Goal: Task Accomplishment & Management: Use online tool/utility

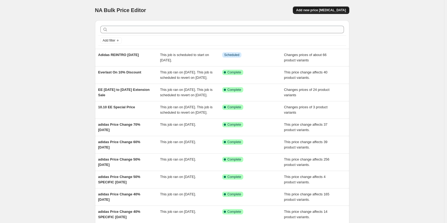
click at [335, 12] on span "Add new price [MEDICAL_DATA]" at bounding box center [321, 10] width 50 height 4
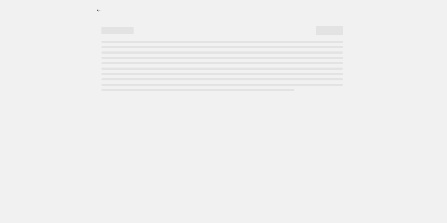
select select "percentage"
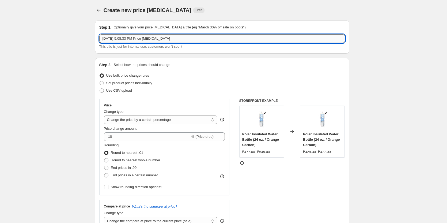
click at [185, 39] on input "[DATE] 5:08:33 PM Price [MEDICAL_DATA]" at bounding box center [222, 38] width 246 height 9
type input "TYR Up to 20%"
click at [158, 120] on select "Change the price to a certain amount Change the price by a certain amount Chang…" at bounding box center [161, 119] width 114 height 9
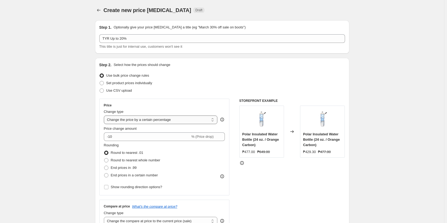
select select "pcap"
click at [105, 115] on select "Change the price to a certain amount Change the price by a certain amount Chang…" at bounding box center [161, 119] width 114 height 9
type input "-20"
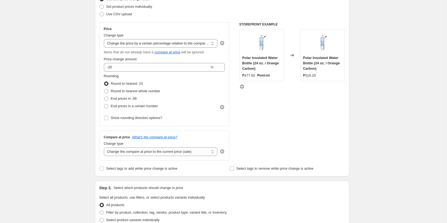
scroll to position [107, 0]
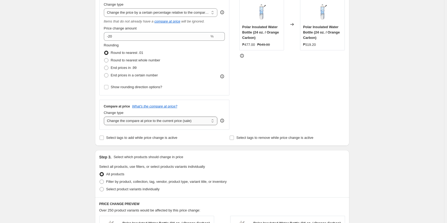
click at [178, 124] on select "Change the compare at price to the current price (sale) Change the compare at p…" at bounding box center [161, 120] width 114 height 9
select select "no_change"
click at [105, 116] on select "Change the compare at price to the current price (sale) Change the compare at p…" at bounding box center [161, 120] width 114 height 9
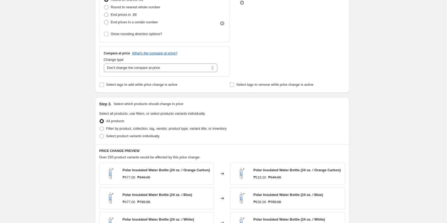
scroll to position [161, 0]
click at [140, 138] on span "Select product variants individually" at bounding box center [132, 135] width 53 height 5
click at [100, 133] on input "Select product variants individually" at bounding box center [100, 133] width 0 height 0
radio input "true"
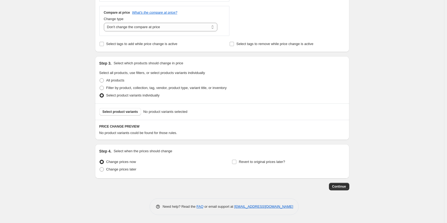
scroll to position [201, 0]
click at [129, 111] on span "Select product variants" at bounding box center [120, 111] width 36 height 4
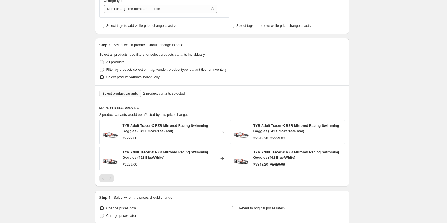
scroll to position [228, 0]
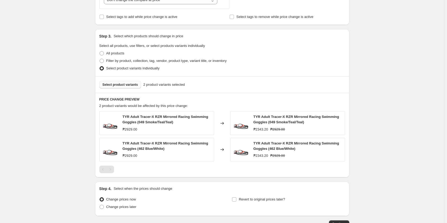
click at [123, 84] on span "Select product variants" at bounding box center [120, 84] width 36 height 4
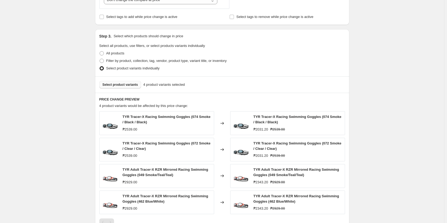
click at [124, 83] on span "Select product variants" at bounding box center [120, 84] width 36 height 4
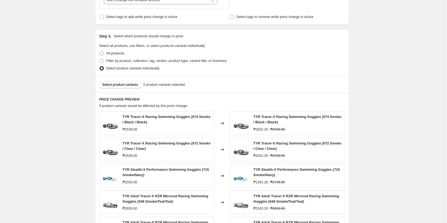
click at [129, 85] on span "Select product variants" at bounding box center [120, 84] width 36 height 4
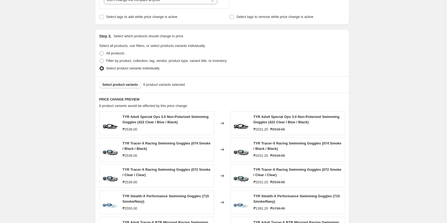
click at [125, 85] on span "Select product variants" at bounding box center [120, 84] width 36 height 4
click at [118, 82] on button "Select product variants" at bounding box center [120, 84] width 42 height 7
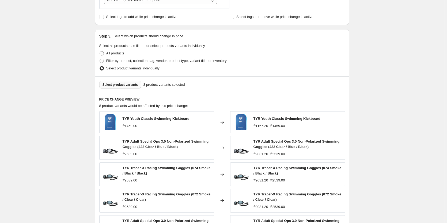
click at [117, 86] on span "Select product variants" at bounding box center [120, 84] width 36 height 4
click at [128, 87] on span "Select product variants" at bounding box center [120, 84] width 36 height 4
click at [122, 85] on span "Select product variants" at bounding box center [120, 84] width 36 height 4
click at [124, 84] on span "Select product variants" at bounding box center [120, 84] width 36 height 4
click at [126, 86] on span "Select product variants" at bounding box center [120, 84] width 36 height 4
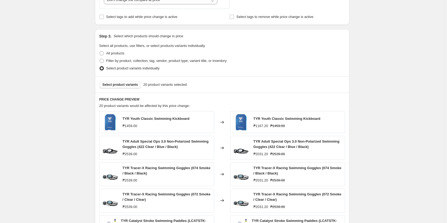
click at [119, 84] on span "Select product variants" at bounding box center [120, 84] width 36 height 4
click at [127, 86] on span "Select product variants" at bounding box center [120, 84] width 36 height 4
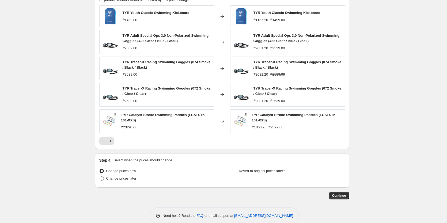
scroll to position [343, 0]
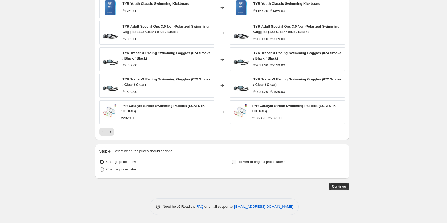
click at [236, 163] on input "Revert to original prices later?" at bounding box center [234, 161] width 4 height 4
checkbox input "true"
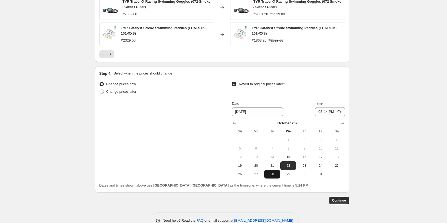
scroll to position [423, 0]
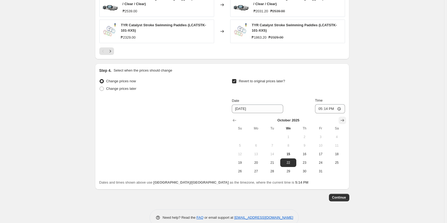
click at [342, 119] on icon "Show next month, November 2025" at bounding box center [341, 119] width 5 height 5
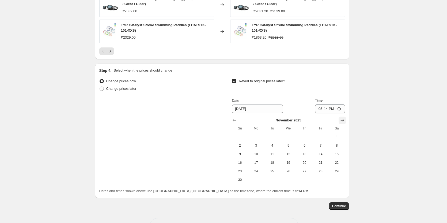
click at [342, 119] on icon "Show next month, December 2025" at bounding box center [341, 119] width 5 height 5
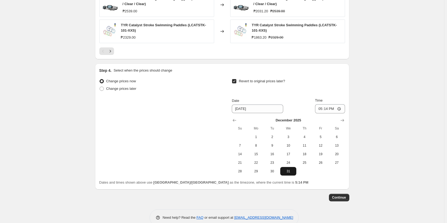
click at [290, 172] on span "31" at bounding box center [288, 171] width 12 height 4
type input "[DATE]"
click at [322, 109] on input "17:14" at bounding box center [330, 108] width 30 height 9
drag, startPoint x: 326, startPoint y: 113, endPoint x: 399, endPoint y: 146, distance: 80.1
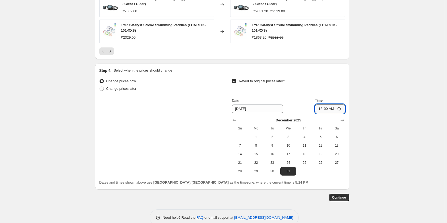
click at [320, 108] on input "00:00" at bounding box center [330, 108] width 30 height 9
type input "23:59"
click at [344, 198] on span "Continue" at bounding box center [339, 197] width 14 height 4
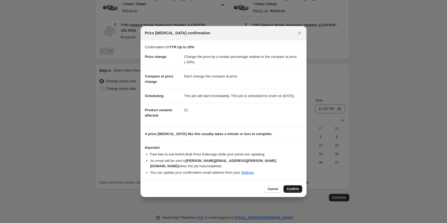
click at [293, 188] on span "Confirm" at bounding box center [293, 188] width 12 height 4
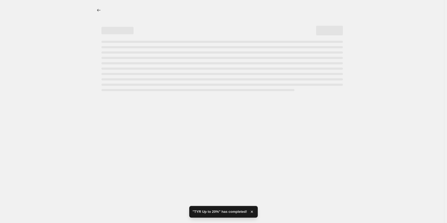
select select "pcap"
select select "no_change"
